Goal: Information Seeking & Learning: Learn about a topic

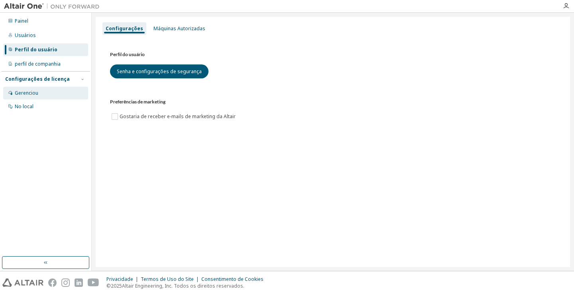
click at [26, 96] on div "Gerenciou" at bounding box center [45, 93] width 85 height 13
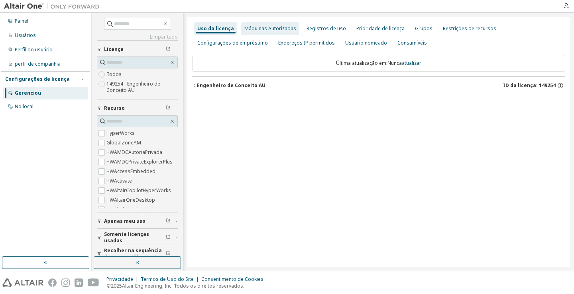
click at [257, 29] on font "Máquinas Autorizadas" at bounding box center [270, 28] width 52 height 7
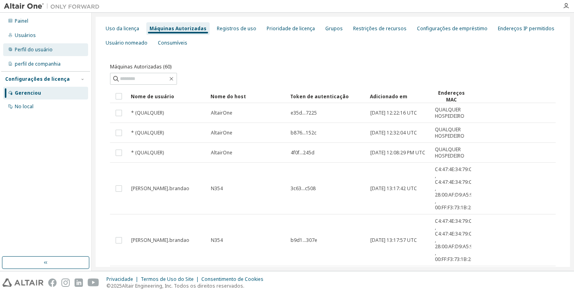
click at [28, 51] on font "Perfil do usuário" at bounding box center [34, 49] width 38 height 7
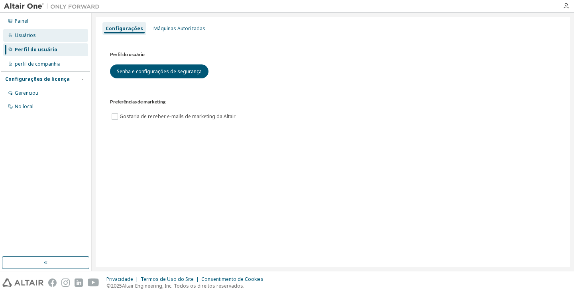
click at [22, 33] on font "Usuários" at bounding box center [25, 35] width 21 height 7
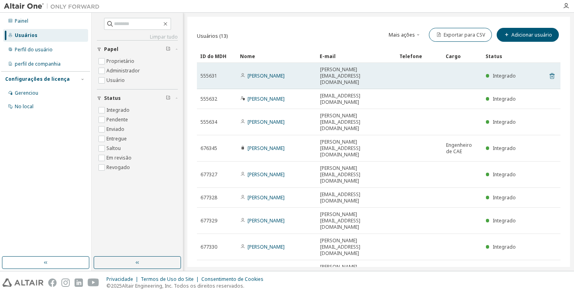
click at [552, 71] on icon at bounding box center [551, 76] width 7 height 10
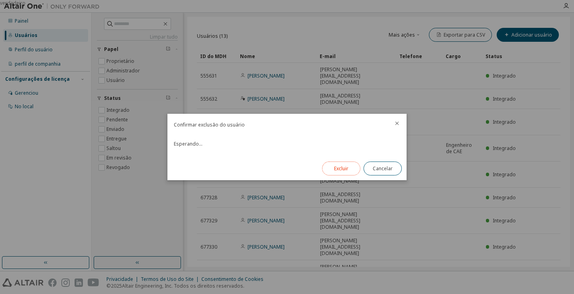
click at [335, 170] on font "Excluir" at bounding box center [341, 168] width 14 height 7
click at [387, 173] on button "Fechar" at bounding box center [382, 169] width 38 height 14
click at [385, 169] on font "Fechar" at bounding box center [382, 168] width 15 height 7
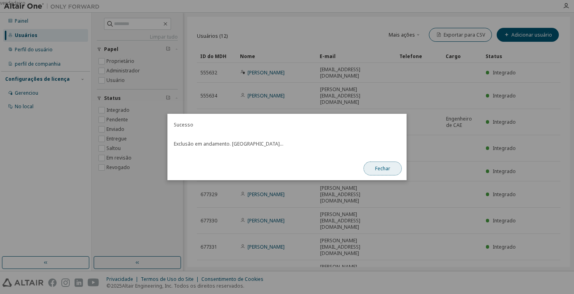
click at [381, 167] on font "Fechar" at bounding box center [382, 168] width 15 height 7
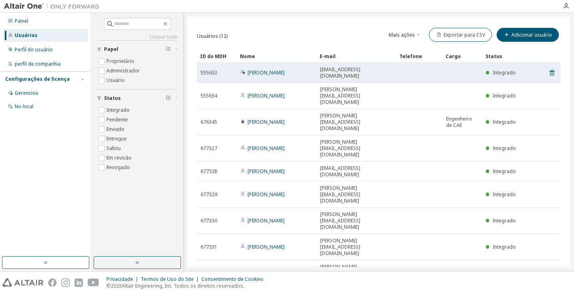
click at [449, 69] on td at bounding box center [462, 73] width 40 height 20
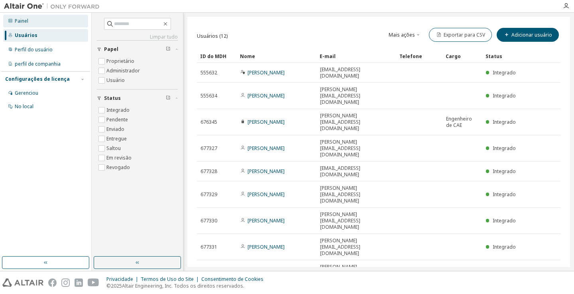
click at [22, 23] on font "Painel" at bounding box center [22, 21] width 14 height 7
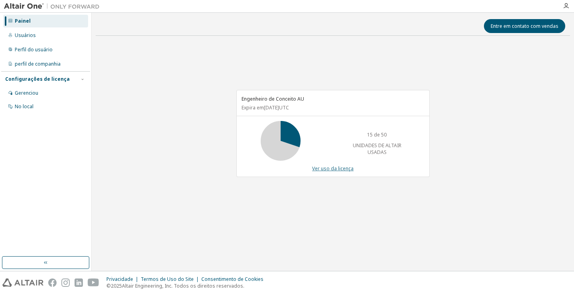
click at [326, 169] on font "Ver uso da licença" at bounding box center [332, 168] width 41 height 7
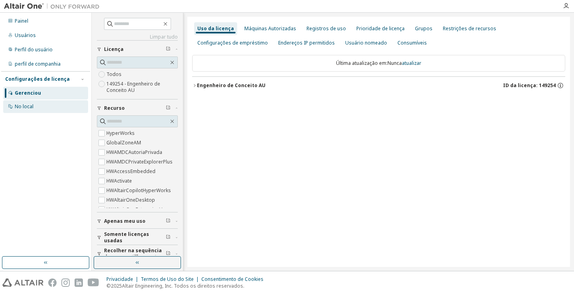
click at [43, 107] on div "No local" at bounding box center [45, 106] width 85 height 13
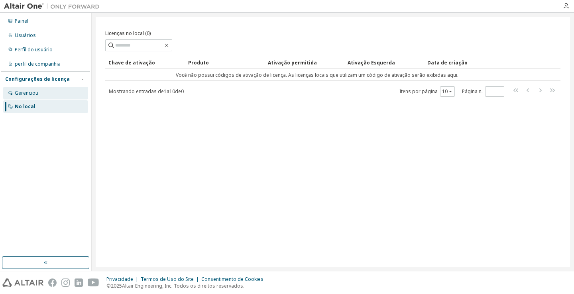
click at [22, 94] on font "Gerenciou" at bounding box center [27, 93] width 24 height 7
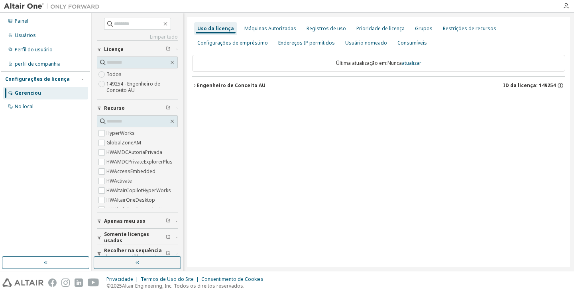
click at [232, 86] on font "Engenheiro de Conceito AU" at bounding box center [231, 85] width 69 height 7
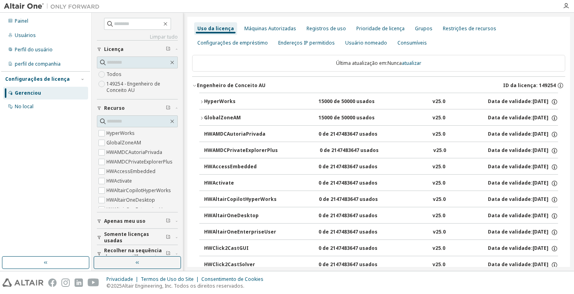
click at [207, 98] on font "HyperWorks" at bounding box center [219, 101] width 31 height 7
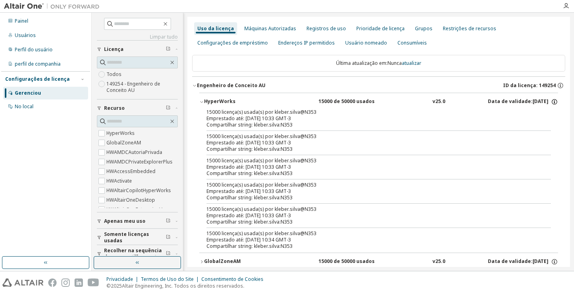
click at [552, 101] on icon "button" at bounding box center [554, 101] width 7 height 7
click at [219, 102] on font "HyperWorks" at bounding box center [219, 101] width 31 height 7
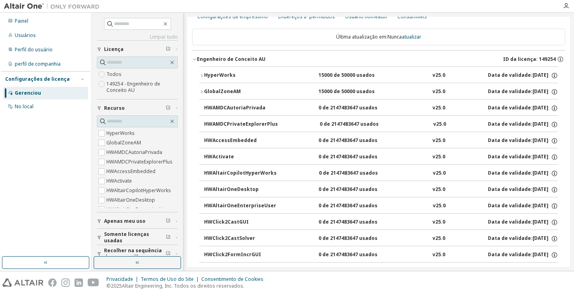
scroll to position [40, 0]
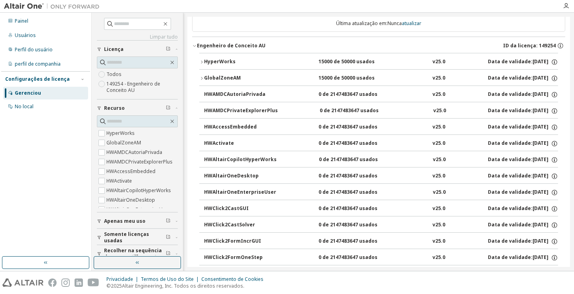
click at [209, 79] on font "GlobalZoneAM" at bounding box center [222, 78] width 37 height 7
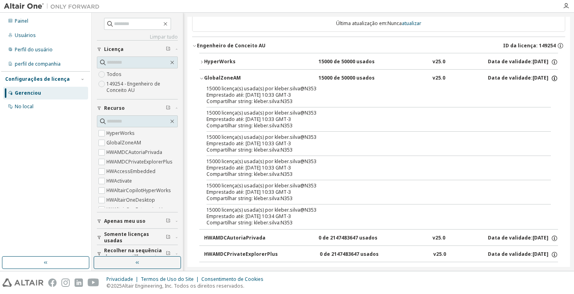
click at [551, 78] on icon "button" at bounding box center [554, 78] width 7 height 7
click at [552, 78] on icon "button" at bounding box center [554, 78] width 7 height 7
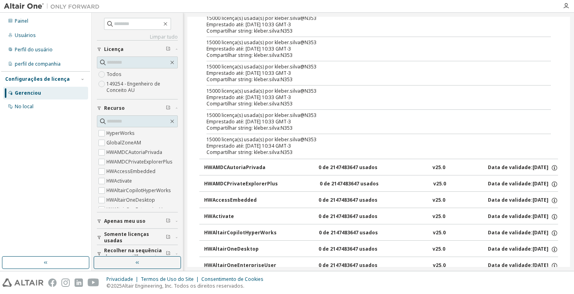
scroll to position [0, 0]
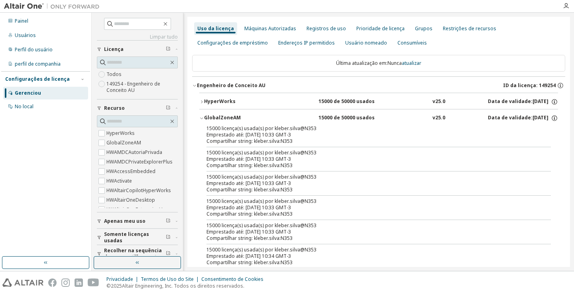
click at [479, 124] on button "GlobalZoneAM 15000 de 50000 usados v25.0 Data de validade: [DATE]" at bounding box center [378, 119] width 359 height 18
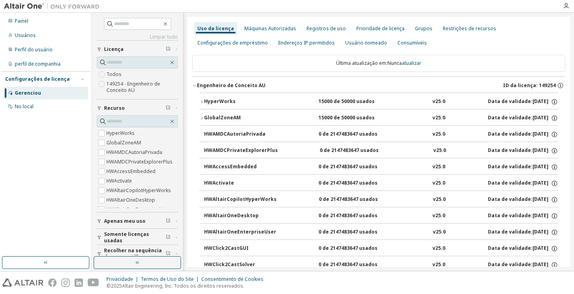
click at [240, 87] on font "Engenheiro de Conceito AU" at bounding box center [231, 85] width 69 height 7
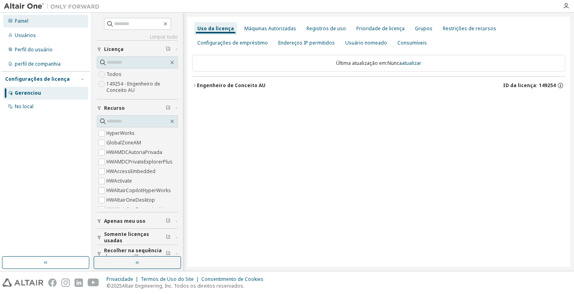
click at [36, 21] on div "Painel" at bounding box center [45, 21] width 85 height 13
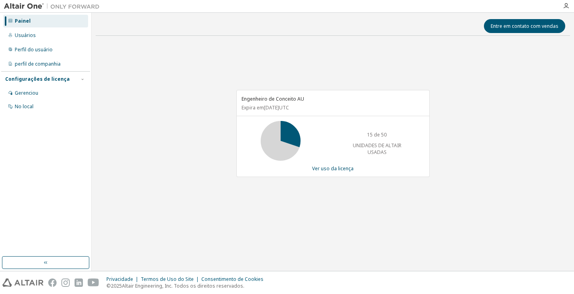
click at [301, 137] on icon at bounding box center [281, 141] width 48 height 40
click at [285, 134] on icon at bounding box center [281, 141] width 20 height 20
click at [328, 167] on font "Ver uso da licença" at bounding box center [332, 168] width 41 height 7
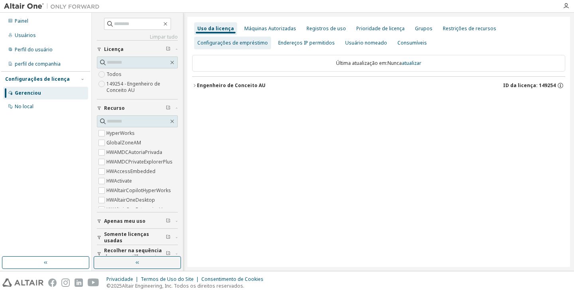
click at [249, 42] on font "Configurações de empréstimo" at bounding box center [232, 42] width 71 height 7
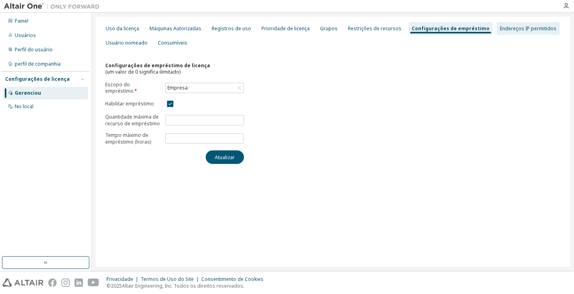
click at [500, 28] on font "Endereços IP permitidos" at bounding box center [528, 28] width 57 height 7
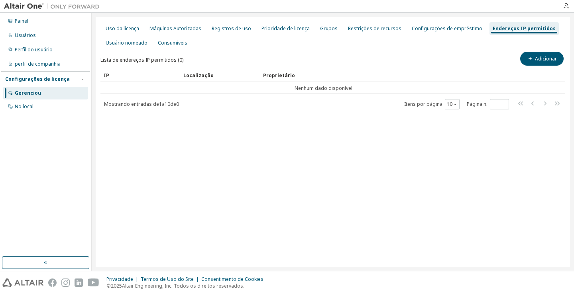
click at [371, 37] on div "Uso da licença Máquinas Autorizadas Registros de uso Prioridade de licença Grup…" at bounding box center [332, 36] width 465 height 29
click at [374, 33] on div "Restrições de recursos" at bounding box center [375, 28] width 60 height 13
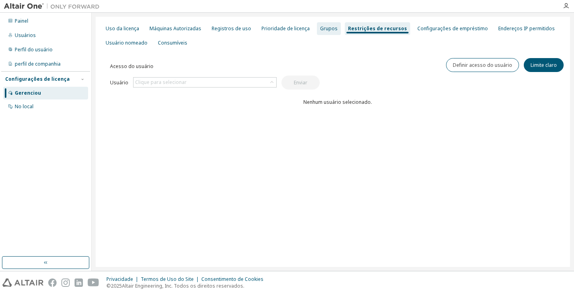
click at [320, 31] on font "Grupos" at bounding box center [329, 28] width 18 height 7
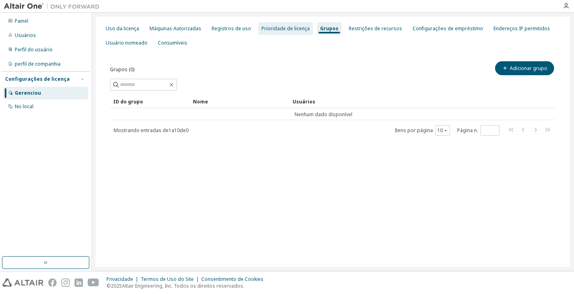
click at [286, 31] on font "Prioridade de licença" at bounding box center [285, 28] width 48 height 7
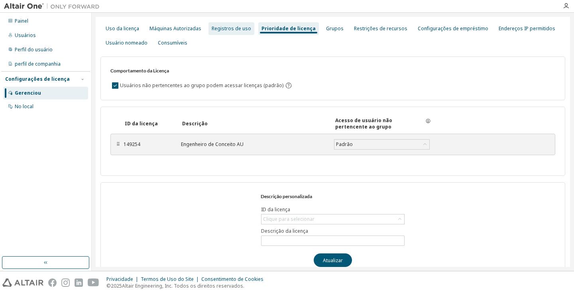
click at [242, 29] on font "Registros de uso" at bounding box center [231, 28] width 39 height 7
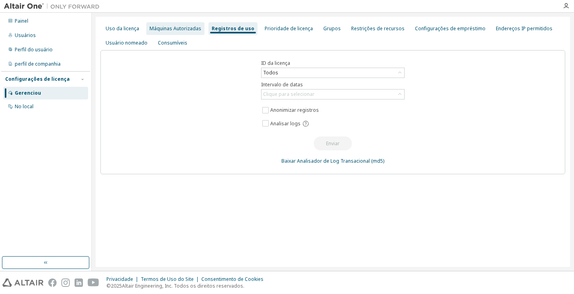
click at [170, 30] on font "Máquinas Autorizadas" at bounding box center [175, 28] width 52 height 7
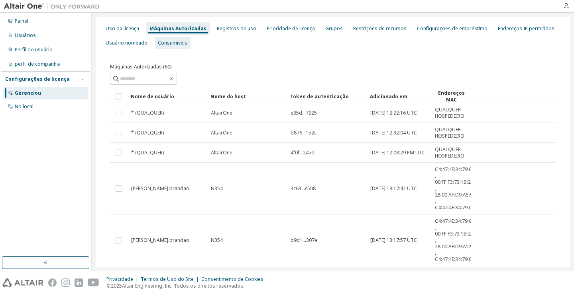
click at [166, 43] on font "Consumíveis" at bounding box center [172, 42] width 29 height 7
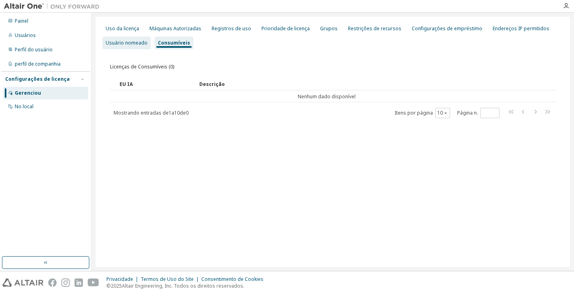
click at [128, 45] on font "Usuário nomeado" at bounding box center [127, 42] width 42 height 7
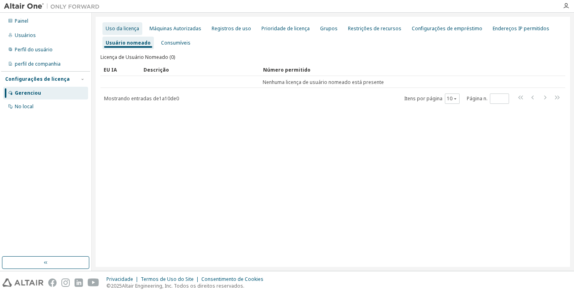
click at [123, 29] on font "Uso da licença" at bounding box center [122, 28] width 33 height 7
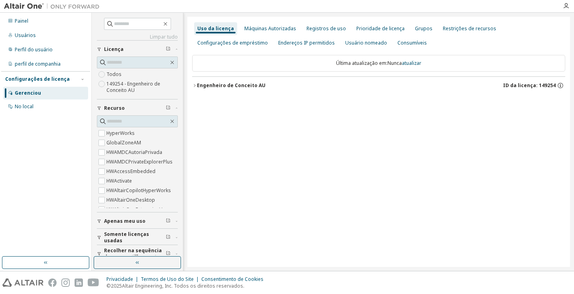
click at [222, 83] on font "Engenheiro de Conceito AU" at bounding box center [231, 85] width 69 height 7
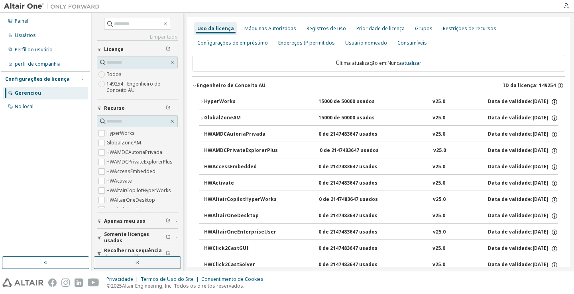
click at [551, 102] on icon "button" at bounding box center [554, 101] width 7 height 7
click at [551, 103] on icon "button" at bounding box center [554, 101] width 7 height 7
click at [41, 105] on div "No local" at bounding box center [45, 106] width 85 height 13
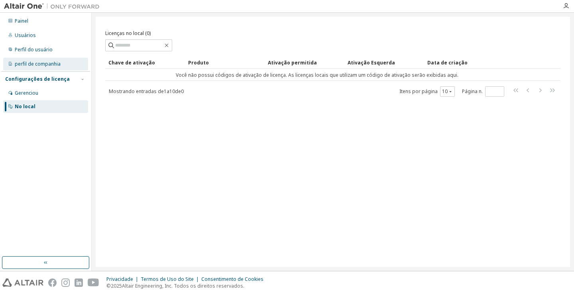
click at [49, 65] on font "perfil de companhia" at bounding box center [38, 64] width 46 height 7
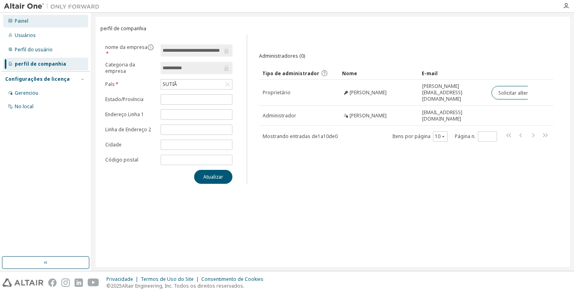
click at [32, 24] on div "Painel" at bounding box center [45, 21] width 85 height 13
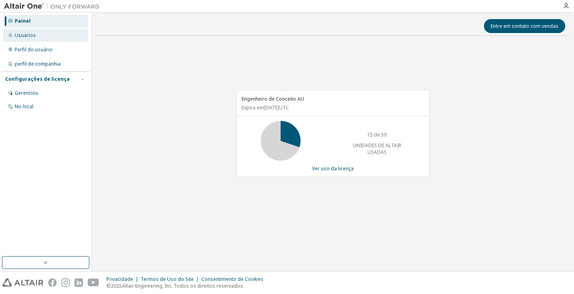
click at [45, 39] on div "Usuários" at bounding box center [45, 35] width 85 height 13
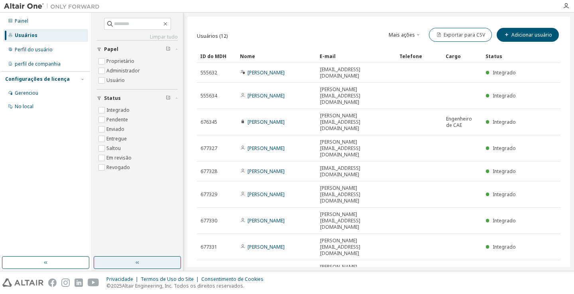
click at [151, 263] on button "button" at bounding box center [137, 263] width 87 height 13
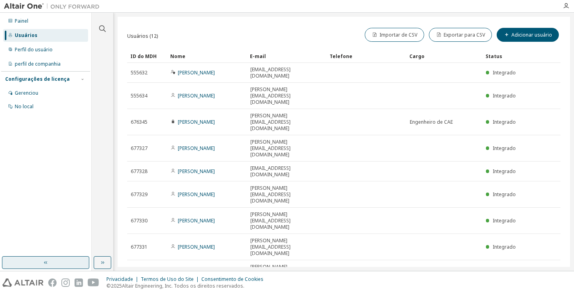
click at [51, 263] on button "button" at bounding box center [45, 263] width 87 height 13
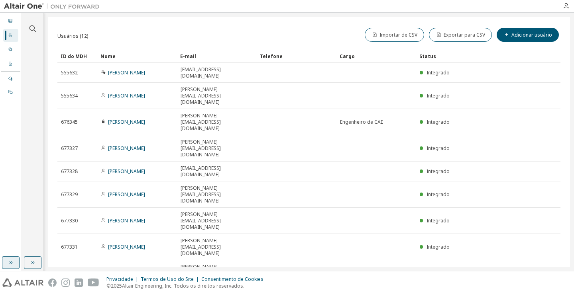
click at [8, 261] on icon "button" at bounding box center [11, 263] width 6 height 6
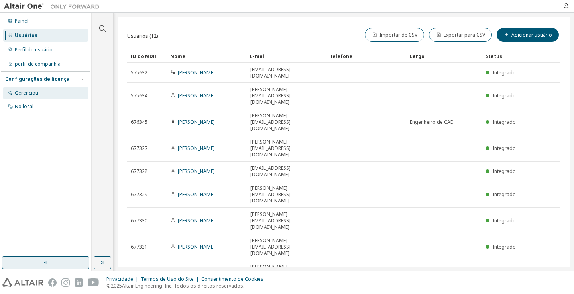
click at [41, 89] on div "Gerenciou" at bounding box center [45, 93] width 85 height 13
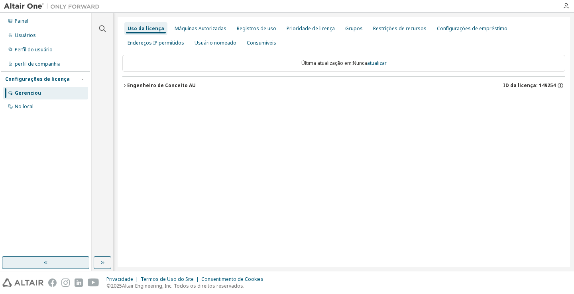
click at [159, 88] on font "Engenheiro de Conceito AU" at bounding box center [161, 85] width 69 height 7
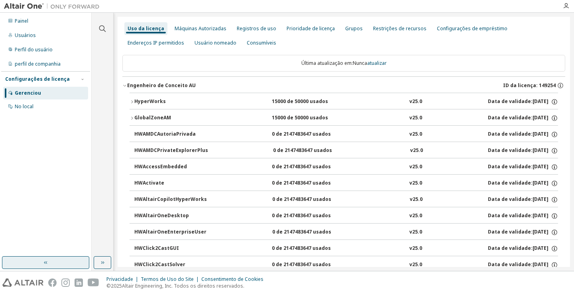
click at [139, 99] on font "HyperWorks" at bounding box center [149, 101] width 31 height 7
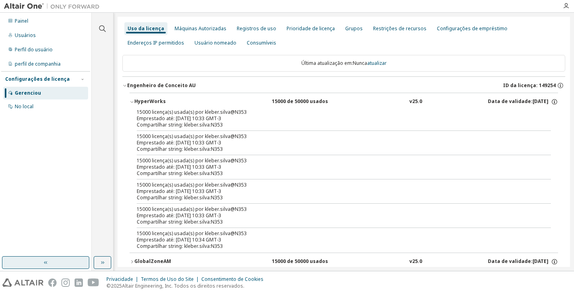
click at [183, 117] on font "Emprestado até: [DATE] 10:33 GMT-3" at bounding box center [179, 118] width 84 height 7
click at [221, 118] on font "Emprestado até: [DATE] 10:33 GMT-3" at bounding box center [179, 118] width 84 height 7
drag, startPoint x: 231, startPoint y: 231, endPoint x: 206, endPoint y: 244, distance: 28.3
click at [231, 232] on font "15000 licença(s) usada(s) por kleber.silva@N353" at bounding box center [192, 233] width 110 height 7
click at [206, 242] on font "Emprestado até: [DATE] 10:34 GMT-3" at bounding box center [179, 240] width 84 height 7
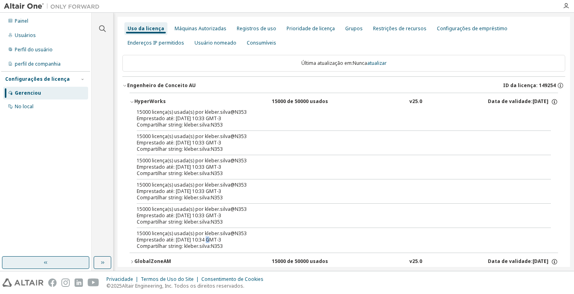
click at [206, 242] on font "Emprestado até: [DATE] 10:34 GMT-3" at bounding box center [179, 240] width 84 height 7
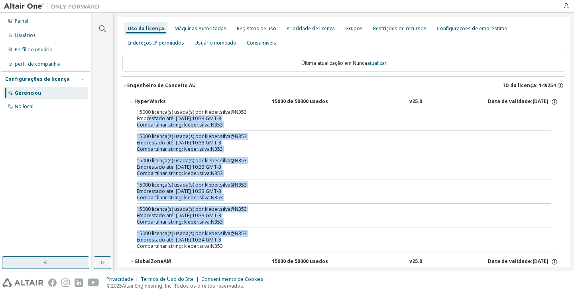
drag, startPoint x: 218, startPoint y: 239, endPoint x: 146, endPoint y: 120, distance: 139.6
click at [146, 120] on div "15000 licença(s) usada(s) por kleber.silva@N353 Emprestado até: [DATE] 10:33 GM…" at bounding box center [344, 181] width 428 height 144
click at [148, 120] on font "Emprestado até: [DATE] 10:33 GMT-3" at bounding box center [179, 118] width 84 height 7
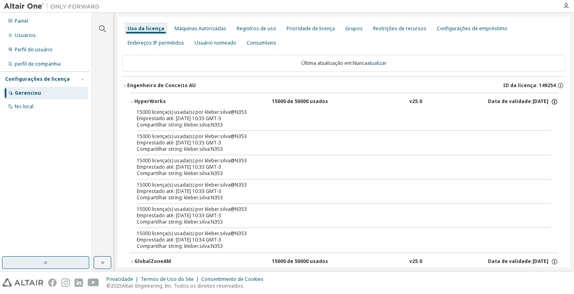
click at [552, 100] on icon "button" at bounding box center [555, 102] width 6 height 6
click at [545, 122] on div "Opções: NENHUMA Limites de empréstimo: 336" at bounding box center [520, 121] width 67 height 23
click at [543, 129] on font "336" at bounding box center [547, 127] width 8 height 7
click at [524, 116] on font "NENHUMA" at bounding box center [520, 115] width 24 height 7
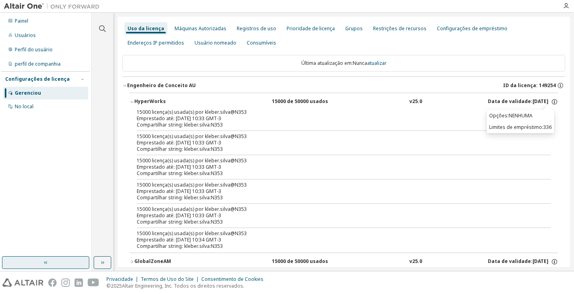
click at [373, 143] on div "Emprestado até: [DATE] 10:33 GMT-3" at bounding box center [334, 143] width 395 height 6
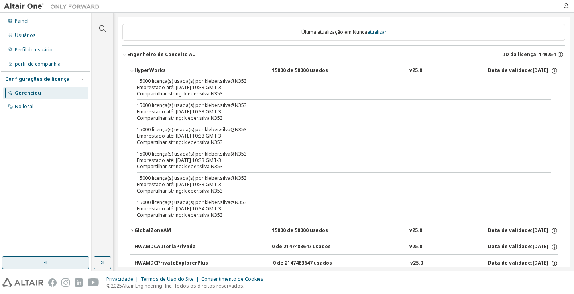
scroll to position [80, 0]
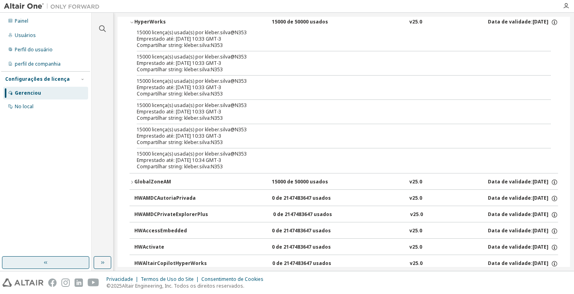
click at [147, 178] on button "GlobalZoneAM 15000 de 50000 usados v25.0 Data de validade: [DATE]" at bounding box center [344, 183] width 428 height 18
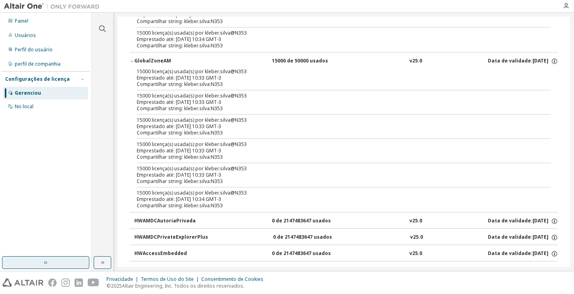
scroll to position [199, 0]
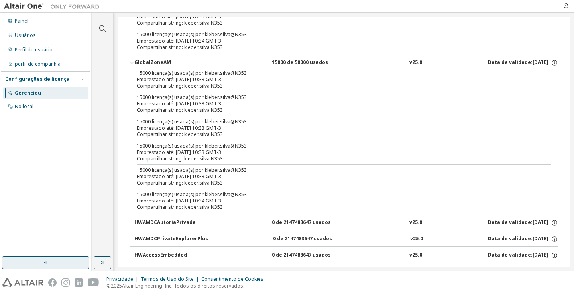
click at [210, 202] on font "Emprestado até: [DATE] 10:34 GMT-3" at bounding box center [179, 201] width 84 height 7
click at [207, 179] on font "Emprestado até: [DATE] 10:33 GMT-3" at bounding box center [179, 176] width 84 height 7
click at [162, 59] on font "GlobalZoneAM" at bounding box center [152, 62] width 37 height 7
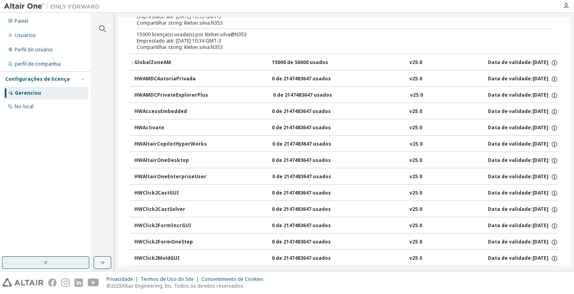
click at [281, 59] on font "15000 de 50000 usados" at bounding box center [300, 62] width 56 height 7
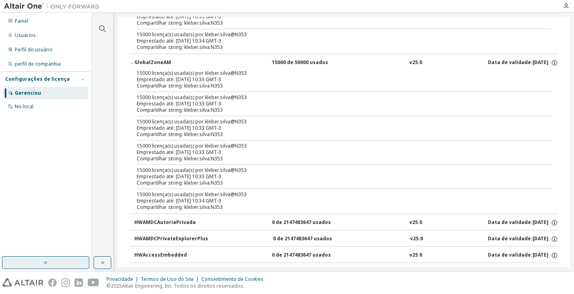
click at [143, 60] on font "GlobalZoneAM" at bounding box center [152, 62] width 37 height 7
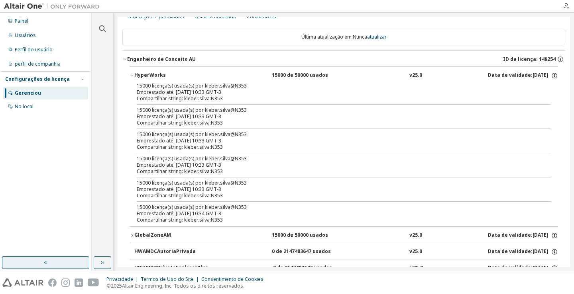
scroll to position [0, 0]
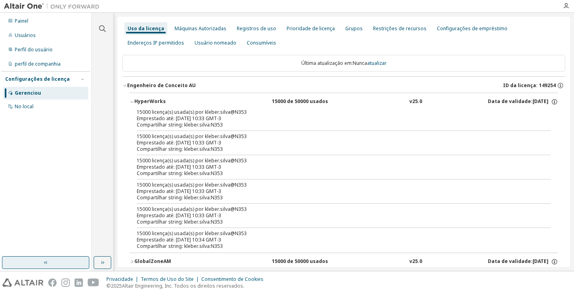
click at [147, 100] on font "HyperWorks" at bounding box center [149, 101] width 31 height 7
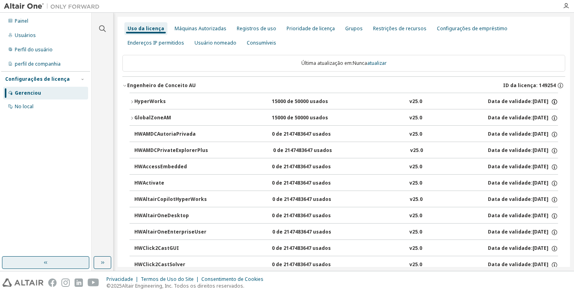
click at [551, 101] on icon "button" at bounding box center [554, 101] width 7 height 7
click at [39, 111] on div "No local" at bounding box center [45, 106] width 85 height 13
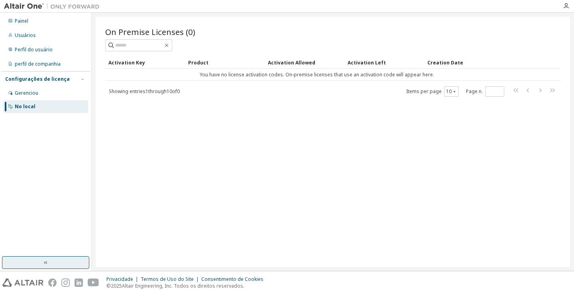
click at [39, 108] on div "No local" at bounding box center [45, 106] width 85 height 13
click at [188, 84] on div "Chave de ativação Produto Ativação permitida Ativação Esquerda Data de criação …" at bounding box center [332, 76] width 455 height 41
click at [194, 70] on td "Você não possui códigos de ativação de licença. As licenças locais que utilizam…" at bounding box center [316, 75] width 423 height 12
click at [451, 63] on font "Data de criação" at bounding box center [447, 62] width 40 height 7
click at [361, 67] on div "Ativação Esquerda" at bounding box center [383, 62] width 73 height 13
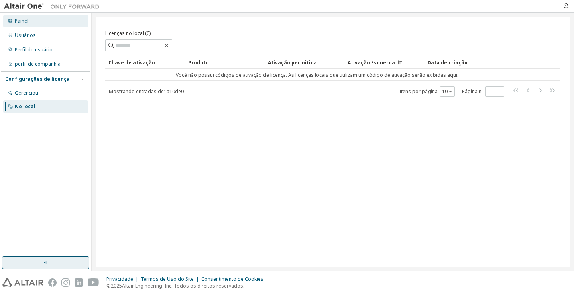
click at [29, 26] on div "Painel" at bounding box center [45, 21] width 85 height 13
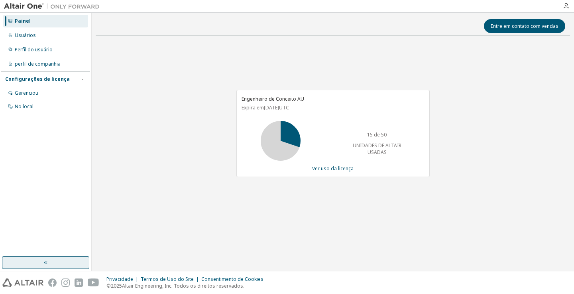
click at [289, 134] on icon at bounding box center [281, 141] width 20 height 20
click at [331, 169] on font "Ver uso da licença" at bounding box center [332, 168] width 41 height 7
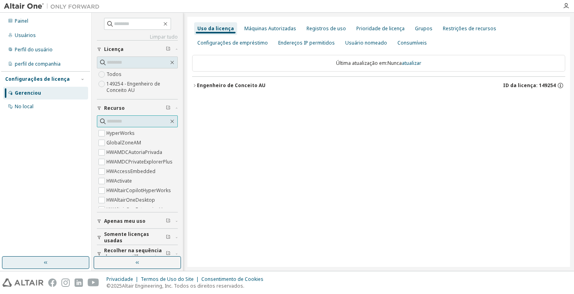
click at [112, 126] on span at bounding box center [137, 122] width 81 height 12
click at [112, 134] on font "HyperWorks" at bounding box center [120, 133] width 28 height 7
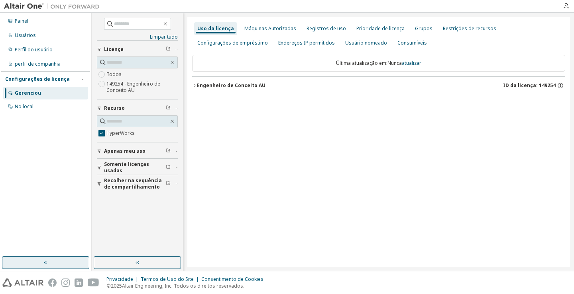
click at [209, 84] on font "Engenheiro de Conceito AU" at bounding box center [231, 85] width 69 height 7
click at [218, 101] on font "HyperWorks" at bounding box center [219, 101] width 31 height 7
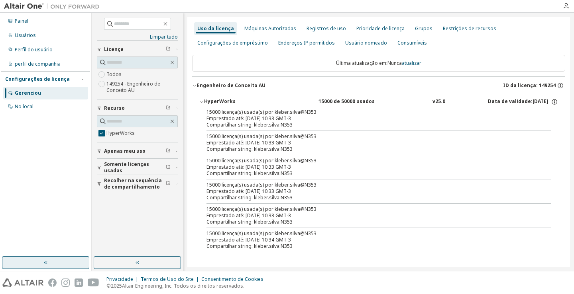
click at [218, 101] on font "HyperWorks" at bounding box center [219, 101] width 31 height 7
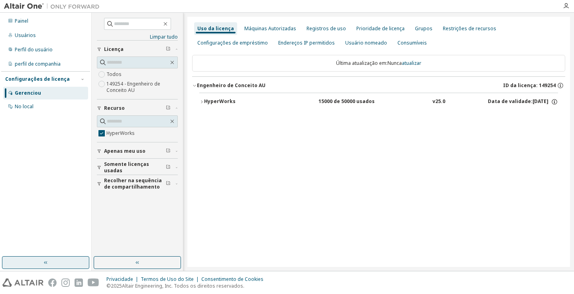
drag, startPoint x: 218, startPoint y: 101, endPoint x: 138, endPoint y: 150, distance: 93.2
click at [138, 150] on font "Apenas meu uso" at bounding box center [124, 151] width 41 height 7
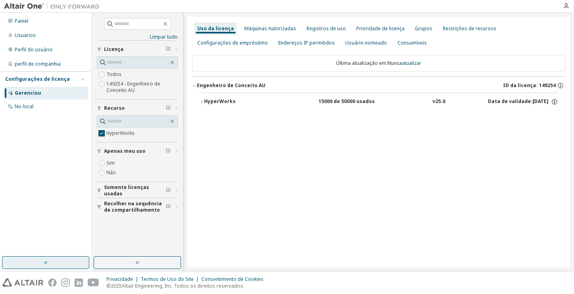
click at [137, 152] on font "Apenas meu uso" at bounding box center [124, 151] width 41 height 7
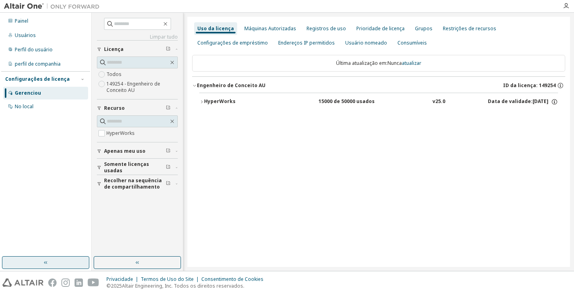
click at [123, 167] on font "Somente licenças usadas" at bounding box center [126, 167] width 45 height 13
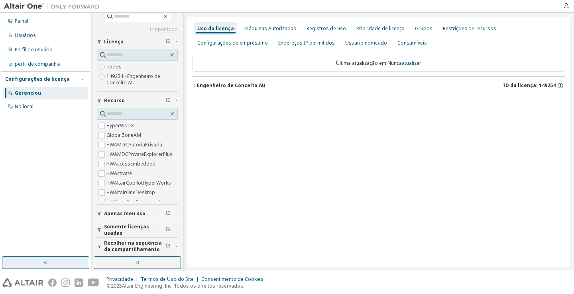
scroll to position [10, 0]
click at [133, 228] on font "Somente licenças usadas" at bounding box center [126, 228] width 45 height 13
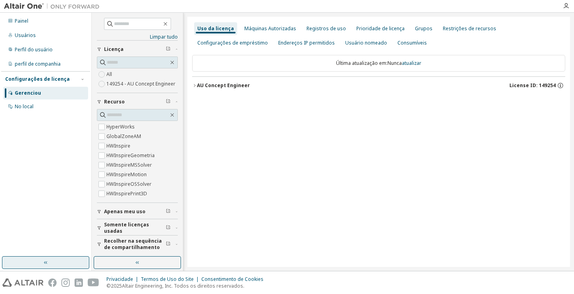
scroll to position [6, 0]
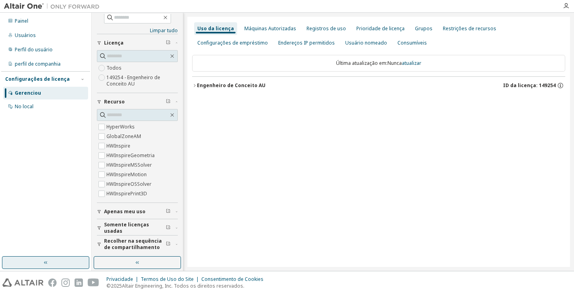
click at [212, 81] on button "Engenheiro de Conceito AU ID da licença: 149254" at bounding box center [378, 86] width 373 height 18
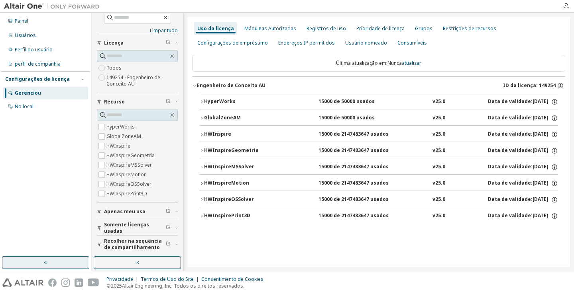
click at [369, 103] on font "15000 de 50000 usados" at bounding box center [346, 101] width 56 height 7
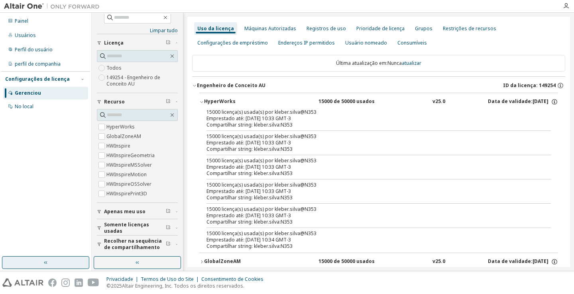
click at [369, 103] on div "15000 de 50000 usados" at bounding box center [354, 101] width 72 height 7
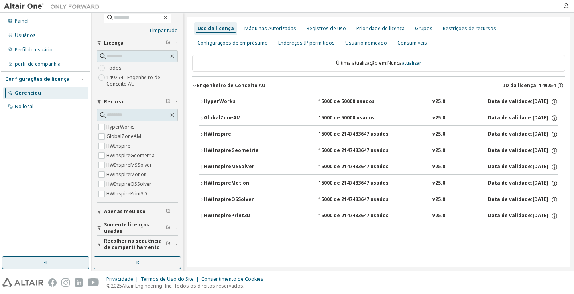
click at [332, 112] on button "GlobalZoneAM 15000 de 50000 usados v25.0 Data de validade: [DATE]" at bounding box center [378, 119] width 359 height 18
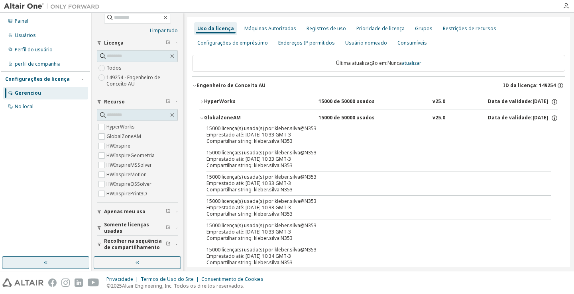
click at [335, 113] on button "GlobalZoneAM 15000 de 50000 usados v25.0 Data de validade: [DATE]" at bounding box center [378, 119] width 359 height 18
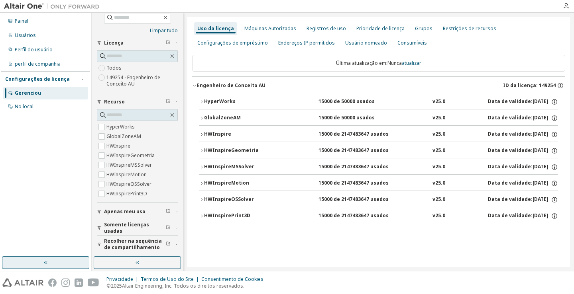
click at [143, 226] on font "Somente licenças usadas" at bounding box center [126, 228] width 45 height 13
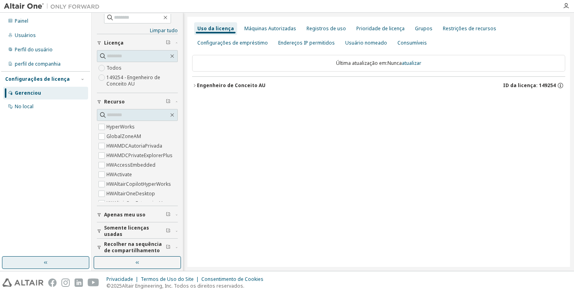
drag, startPoint x: 102, startPoint y: 234, endPoint x: 105, endPoint y: 237, distance: 4.3
click at [103, 234] on button "Somente licenças usadas" at bounding box center [137, 232] width 81 height 18
drag, startPoint x: 167, startPoint y: 29, endPoint x: 173, endPoint y: 33, distance: 7.7
click at [167, 30] on font "Limpar tudo" at bounding box center [164, 30] width 28 height 7
click at [263, 28] on font "Máquinas Autorizadas" at bounding box center [270, 28] width 52 height 7
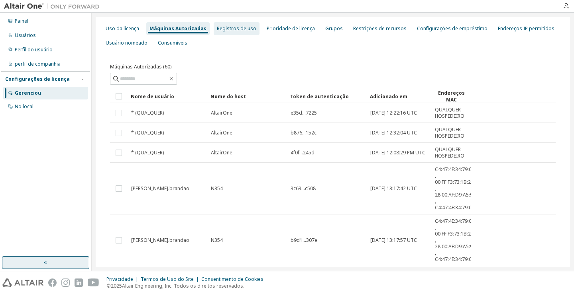
click at [223, 26] on font "Registros de uso" at bounding box center [236, 28] width 39 height 7
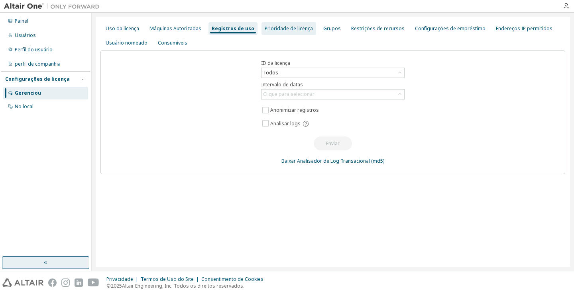
click at [285, 29] on font "Prioridade de licença" at bounding box center [289, 28] width 48 height 7
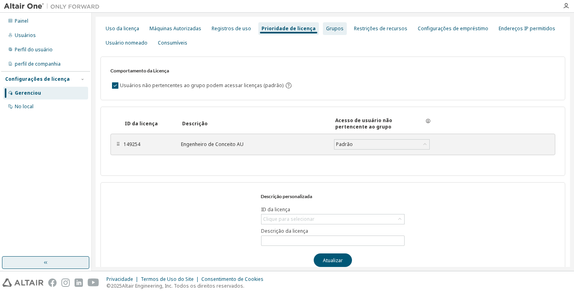
click at [330, 29] on font "Grupos" at bounding box center [335, 28] width 18 height 7
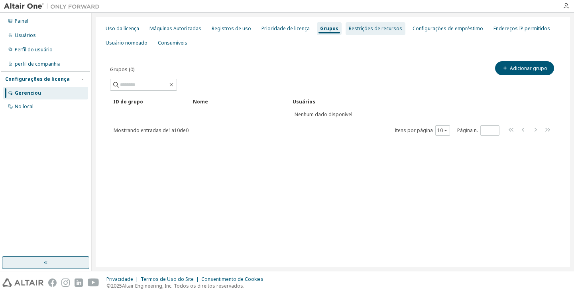
click at [351, 24] on div "Restrições de recursos" at bounding box center [375, 28] width 60 height 13
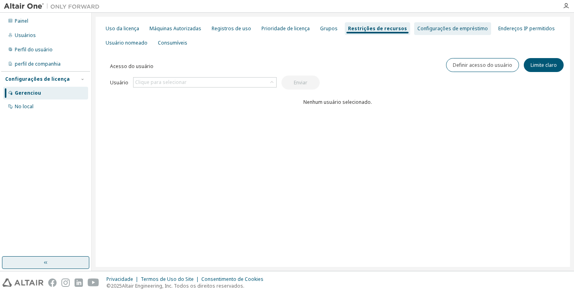
click at [422, 27] on font "Configurações de empréstimo" at bounding box center [452, 28] width 71 height 7
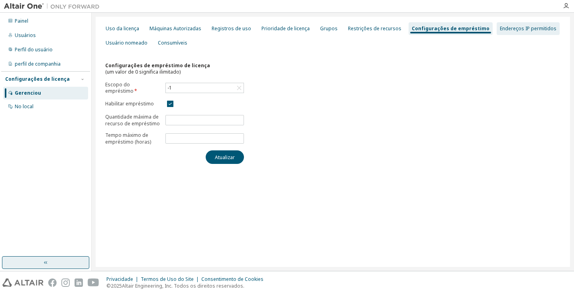
click at [515, 28] on font "Endereços IP permitidos" at bounding box center [528, 28] width 57 height 7
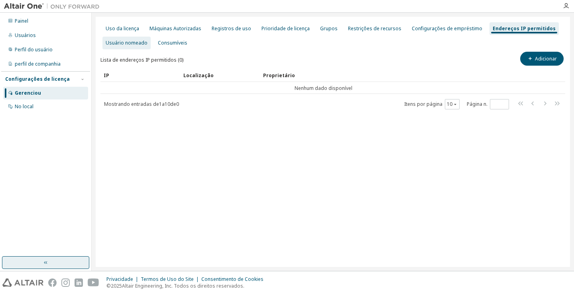
click at [124, 45] on font "Usuário nomeado" at bounding box center [127, 42] width 42 height 7
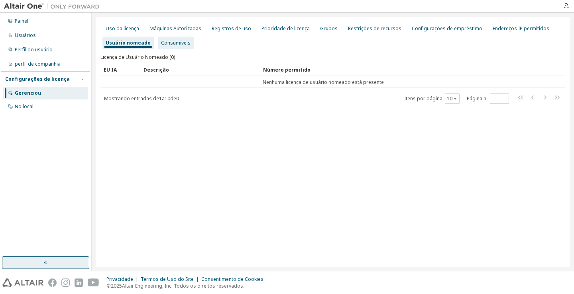
click at [177, 39] on div "Consumíveis" at bounding box center [176, 43] width 36 height 13
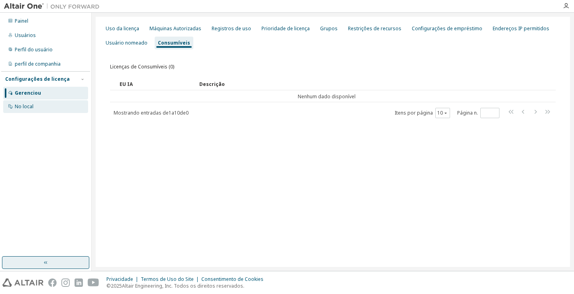
click at [50, 108] on div "No local" at bounding box center [45, 106] width 85 height 13
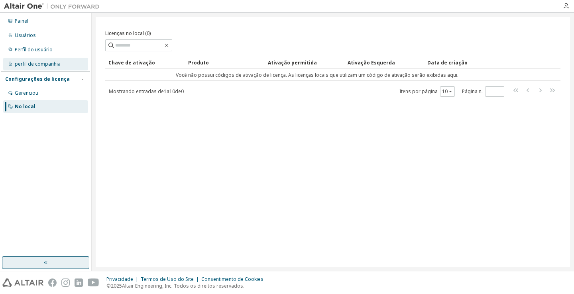
click at [38, 67] on font "perfil de companhia" at bounding box center [38, 64] width 46 height 7
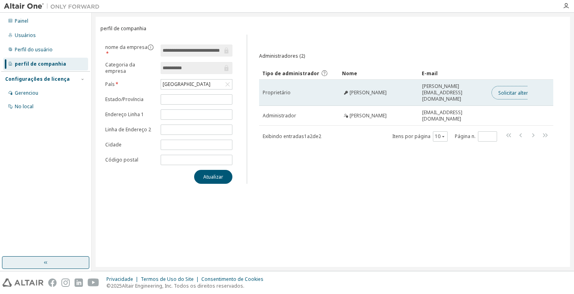
click at [495, 90] on button "Solicitar alteração de proprietário" at bounding box center [536, 93] width 91 height 14
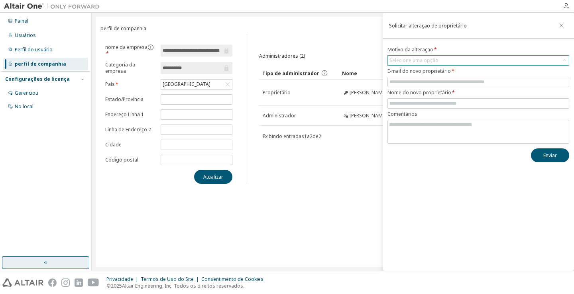
click at [437, 59] on div "Selecione uma opção" at bounding box center [413, 60] width 51 height 9
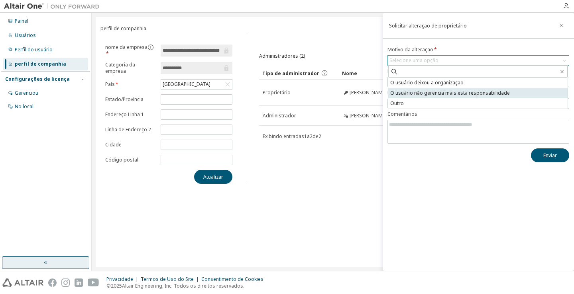
click at [480, 95] on font "O usuário não gerencia mais esta responsabilidade" at bounding box center [450, 93] width 120 height 7
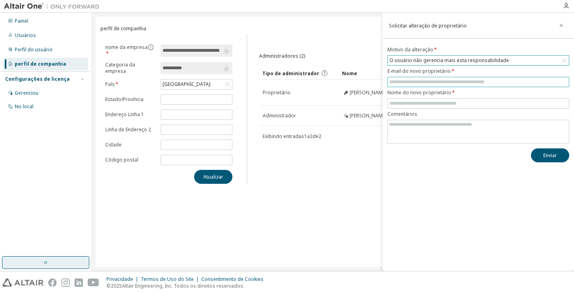
click at [448, 80] on input "text" at bounding box center [478, 82] width 178 height 6
click at [479, 81] on input "text" at bounding box center [478, 82] width 178 height 6
type input "**********"
click at [433, 103] on input "text" at bounding box center [478, 103] width 178 height 6
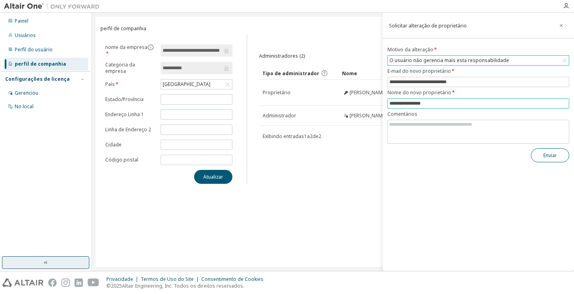
type input "**********"
click at [550, 152] on font "Enviar" at bounding box center [550, 155] width 14 height 7
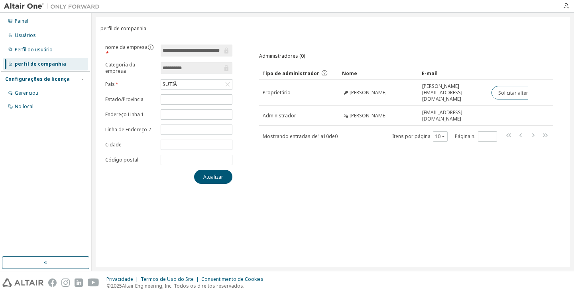
click at [355, 187] on div "**********" at bounding box center [333, 142] width 474 height 251
click at [41, 27] on div "Painel" at bounding box center [45, 21] width 85 height 13
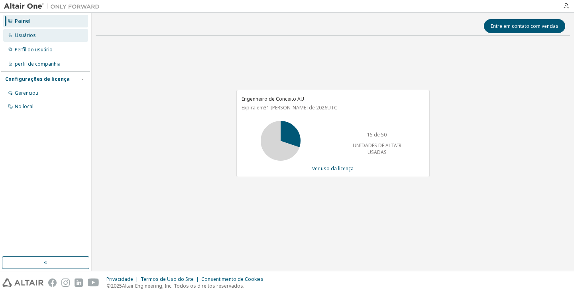
click at [37, 38] on div "Usuários" at bounding box center [45, 35] width 85 height 13
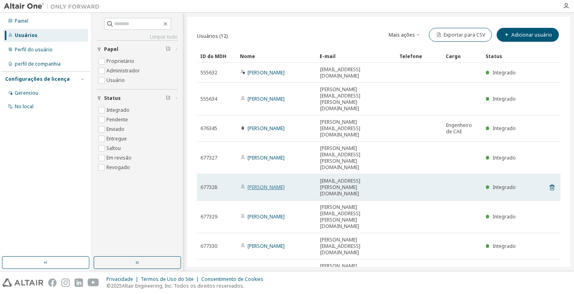
click at [256, 184] on font "Kleber Silva" at bounding box center [265, 187] width 37 height 7
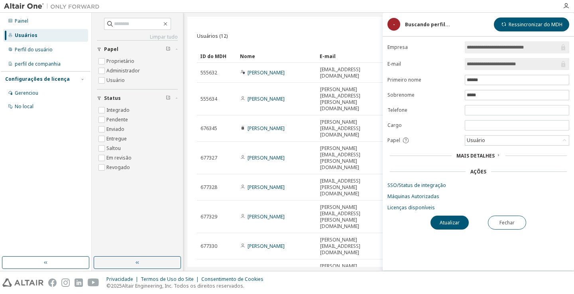
click at [477, 155] on font "Mais detalhes" at bounding box center [475, 156] width 38 height 7
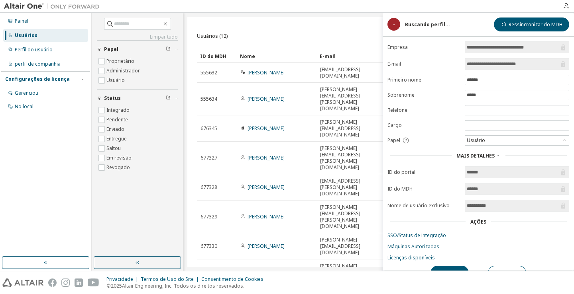
click at [485, 171] on input "******" at bounding box center [513, 173] width 92 height 8
click at [491, 193] on input "******" at bounding box center [513, 189] width 92 height 8
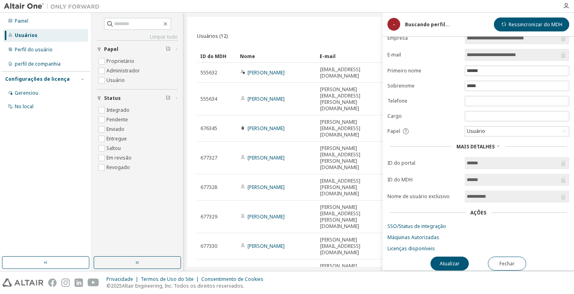
scroll to position [13, 0]
click at [426, 245] on font "Licenças disponíveis" at bounding box center [410, 248] width 47 height 7
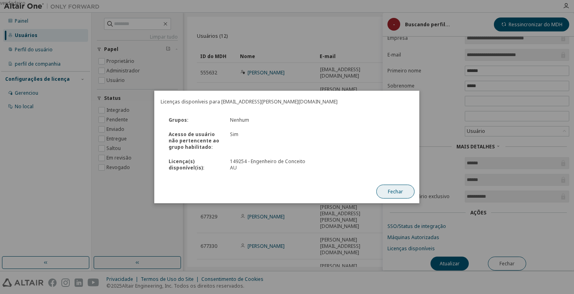
click at [393, 189] on font "Fechar" at bounding box center [395, 191] width 15 height 7
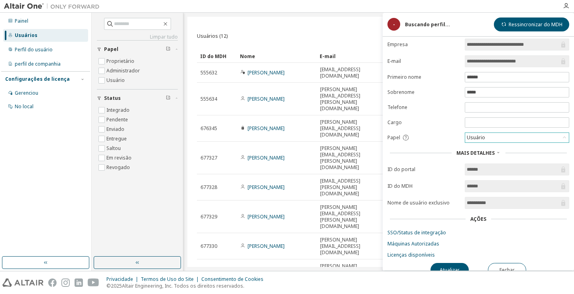
scroll to position [0, 0]
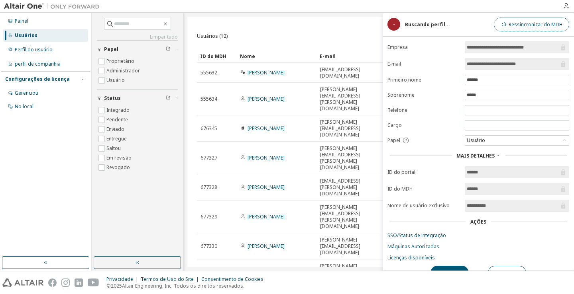
click at [540, 26] on font "Ressincronizar do MDH" at bounding box center [535, 24] width 54 height 7
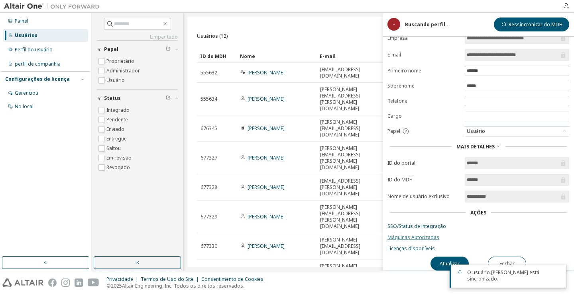
click at [427, 234] on font "Máquinas Autorizadas" at bounding box center [413, 237] width 52 height 7
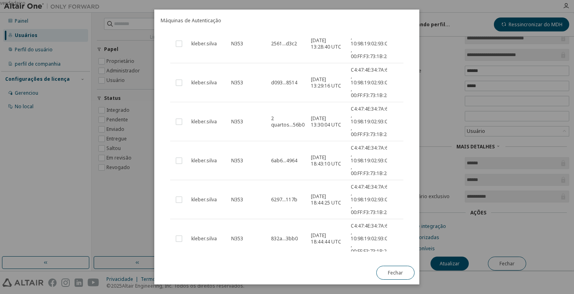
scroll to position [208, 0]
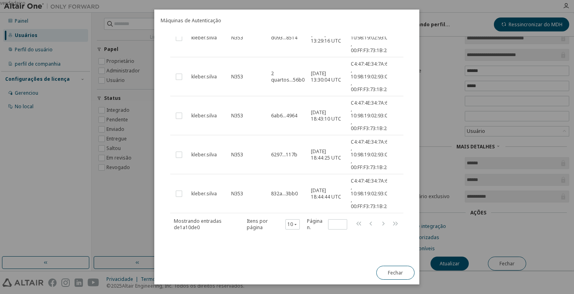
click at [390, 271] on font "Fechar" at bounding box center [395, 273] width 15 height 7
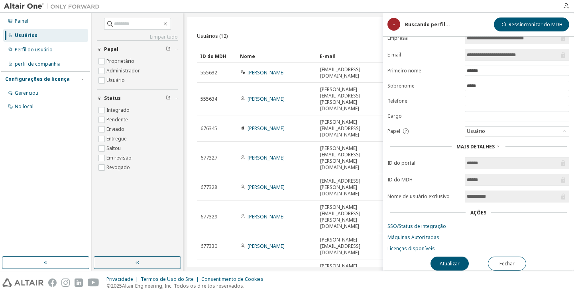
click at [334, 241] on div "Usuários (12) Mais ações Importar de CSV Exportar para CSV Adicionar usuário Cl…" at bounding box center [378, 142] width 383 height 251
click at [326, 24] on div "Usuários (12) Mais ações Importar de CSV Exportar para CSV Adicionar usuário Cl…" at bounding box center [378, 142] width 383 height 251
click at [498, 260] on button "Fechar" at bounding box center [507, 264] width 38 height 14
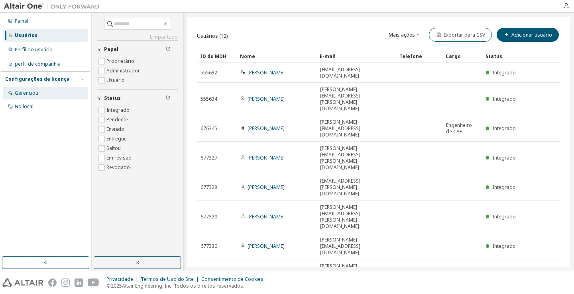
click at [30, 97] on div "Gerenciou" at bounding box center [45, 93] width 85 height 13
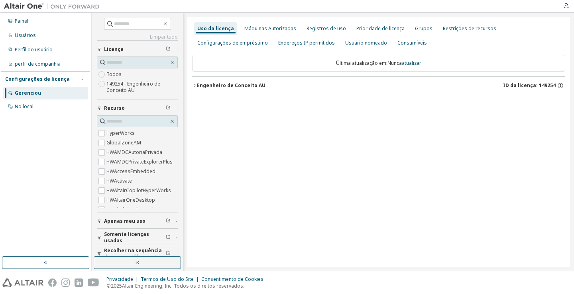
click at [205, 85] on font "Engenheiro de Conceito AU" at bounding box center [231, 85] width 69 height 7
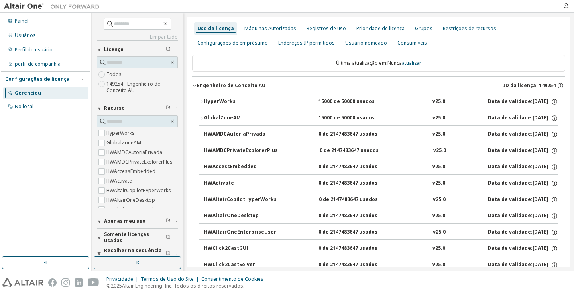
click at [212, 100] on font "HyperWorks" at bounding box center [219, 101] width 31 height 7
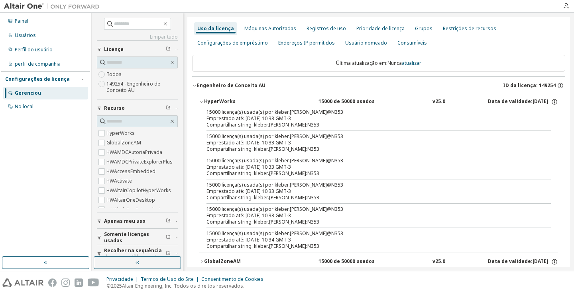
click at [219, 98] on font "HyperWorks" at bounding box center [219, 101] width 31 height 7
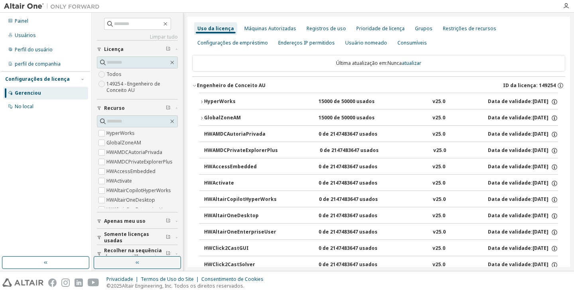
click at [339, 116] on font "15000 de 50000 usados" at bounding box center [346, 117] width 56 height 7
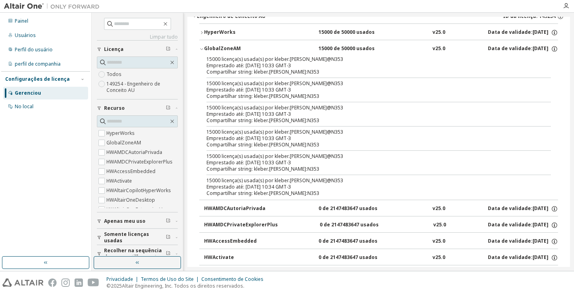
scroll to position [40, 0]
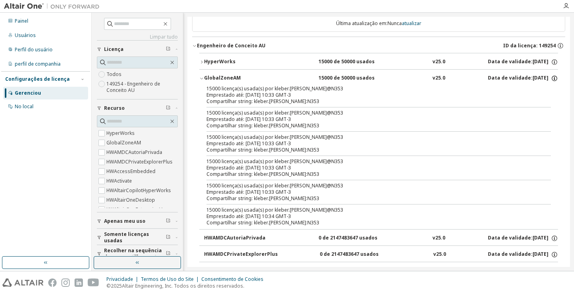
click at [551, 80] on icon "button" at bounding box center [554, 78] width 7 height 7
click at [552, 79] on icon "button" at bounding box center [554, 78] width 7 height 7
click at [436, 77] on font "v25.0" at bounding box center [438, 78] width 13 height 7
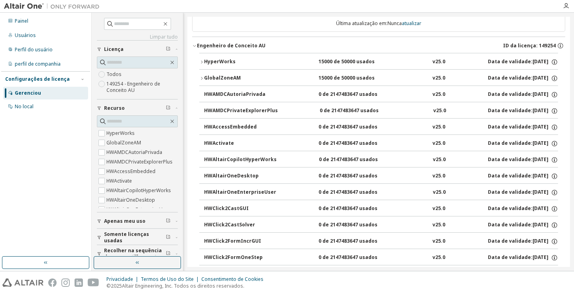
click at [436, 77] on font "v25.0" at bounding box center [438, 78] width 13 height 7
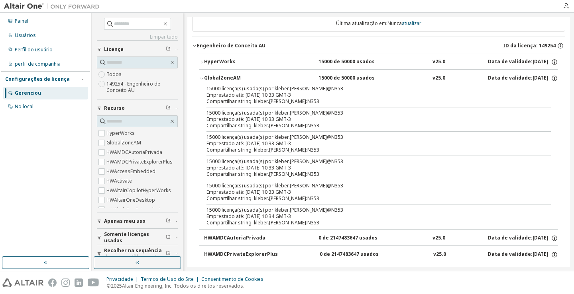
click at [494, 76] on font "Data de validade:" at bounding box center [510, 78] width 45 height 7
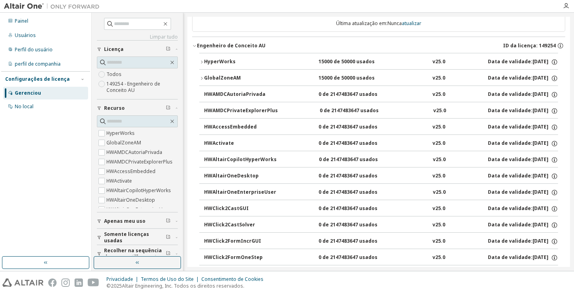
click at [545, 74] on button "GlobalZoneAM 15000 de 50000 usados v25.0 Data de validade: [DATE]" at bounding box center [378, 79] width 359 height 18
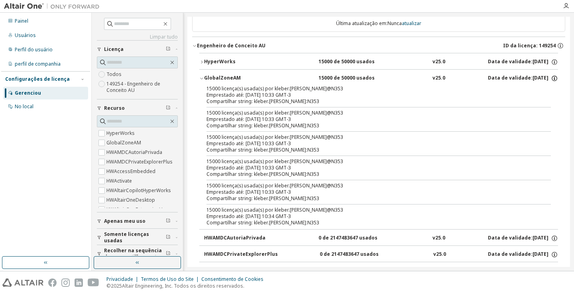
click at [551, 77] on icon "button" at bounding box center [554, 78] width 7 height 7
click at [532, 91] on font "NENHUMA" at bounding box center [520, 92] width 24 height 7
click at [510, 91] on font "NENHUMA" at bounding box center [520, 92] width 24 height 7
click at [509, 102] on font "Limites de empréstimo:" at bounding box center [516, 103] width 54 height 7
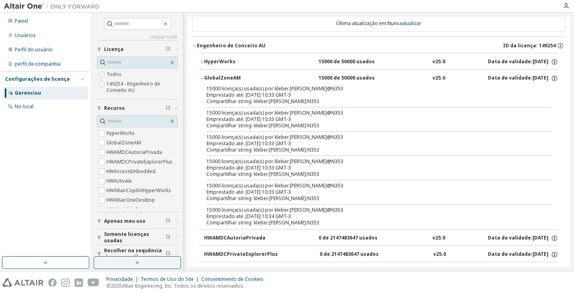
click at [210, 71] on button "GlobalZoneAM 15000 de 50000 usados v25.0 Data de validade: [DATE]" at bounding box center [378, 79] width 359 height 18
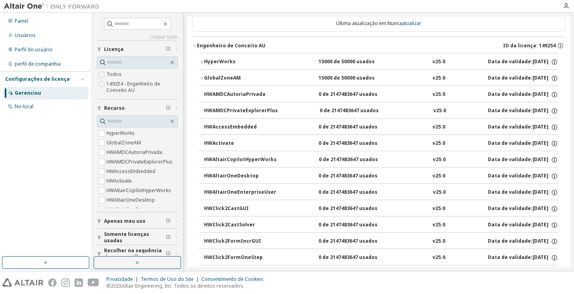
click at [221, 77] on font "GlobalZoneAM" at bounding box center [222, 78] width 37 height 7
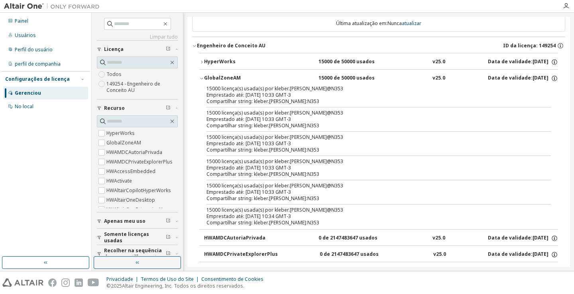
drag, startPoint x: 221, startPoint y: 77, endPoint x: 209, endPoint y: 80, distance: 12.6
click at [209, 80] on font "GlobalZoneAM" at bounding box center [222, 78] width 37 height 7
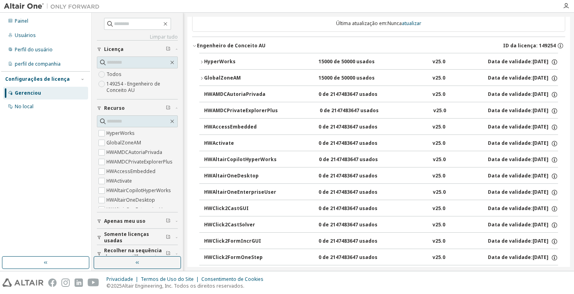
click at [219, 78] on font "GlobalZoneAM" at bounding box center [222, 78] width 37 height 7
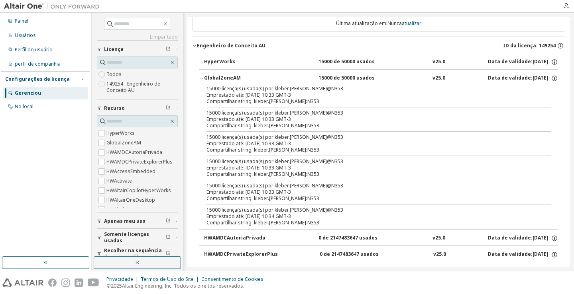
click at [339, 76] on font "15000 de 50000 usados" at bounding box center [346, 78] width 56 height 7
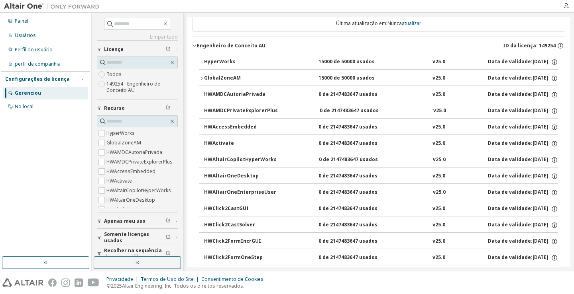
click at [340, 77] on font "15000 de 50000 usados" at bounding box center [346, 78] width 56 height 7
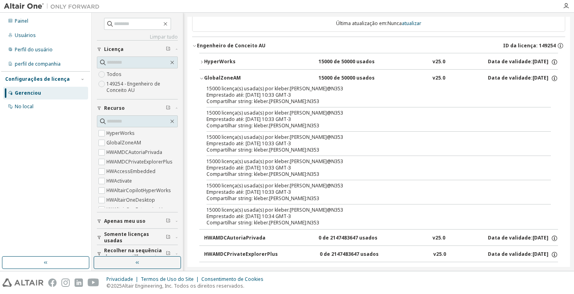
click at [266, 99] on font "Compartilhar string: kleber.silva:N353" at bounding box center [262, 101] width 113 height 7
click at [281, 124] on font "Compartilhar string: kleber.silva:N353" at bounding box center [262, 125] width 113 height 7
click at [281, 123] on font "Compartilhar string: kleber.silva:N353" at bounding box center [262, 125] width 113 height 7
click at [281, 124] on font "Compartilhar string: kleber.silva:N353" at bounding box center [262, 125] width 113 height 7
click at [304, 133] on div "15000 licença(s) usada(s) por kleber.silva@N353 Emprestado até: [DATE] 10:33 GM…" at bounding box center [378, 158] width 359 height 144
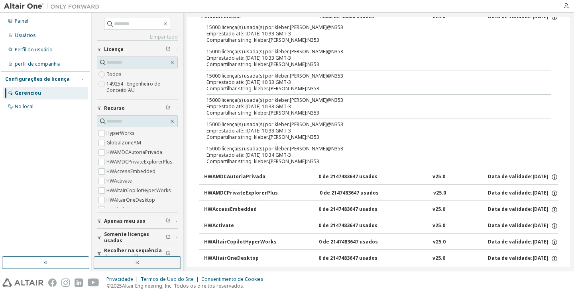
scroll to position [0, 0]
